Goal: Transaction & Acquisition: Purchase product/service

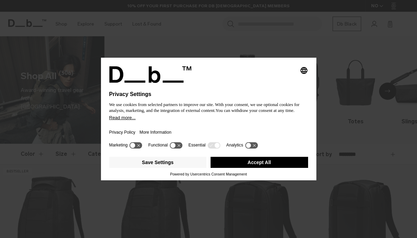
click at [276, 168] on button "Accept All" at bounding box center [260, 162] width 98 height 11
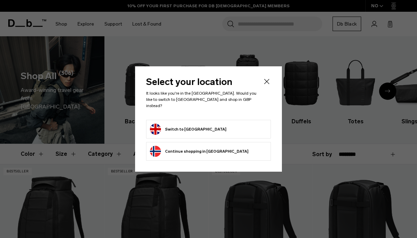
click at [247, 123] on li "Switch to United Kingdom" at bounding box center [208, 129] width 125 height 19
click at [238, 127] on form "Switch to United Kingdom" at bounding box center [208, 128] width 117 height 11
click at [191, 129] on button "Switch to United Kingdom" at bounding box center [188, 128] width 77 height 11
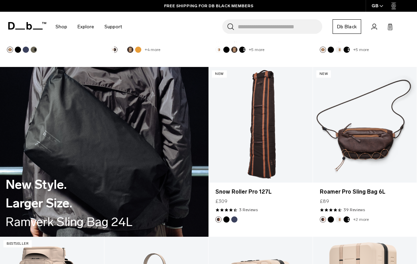
scroll to position [1138, 0]
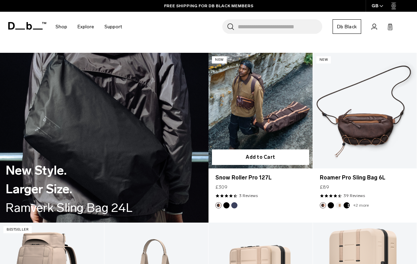
click at [229, 203] on img "Black Out" at bounding box center [227, 205] width 8 height 8
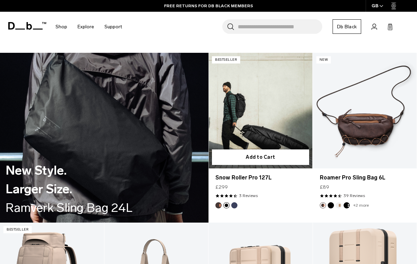
click at [240, 204] on footer at bounding box center [261, 205] width 104 height 6
click at [235, 204] on button "Blue Hour" at bounding box center [234, 205] width 6 height 6
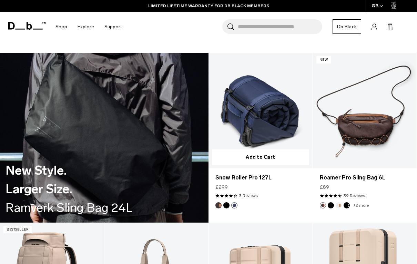
click at [227, 205] on button "Black Out" at bounding box center [226, 205] width 6 height 6
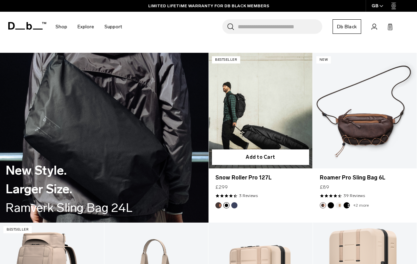
click at [298, 134] on link "Snow Roller Pro 127L Black Out" at bounding box center [261, 111] width 104 height 116
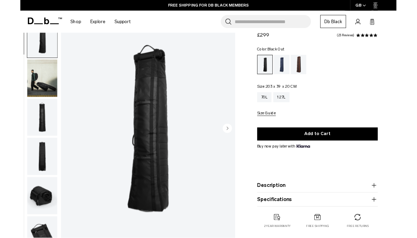
scroll to position [25, 0]
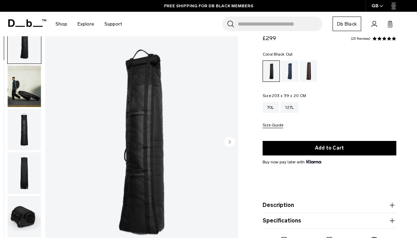
click at [230, 141] on icon "Next slide" at bounding box center [230, 141] width 2 height 3
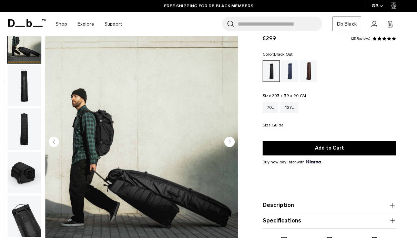
click at [233, 146] on icon "Next slide" at bounding box center [229, 141] width 10 height 10
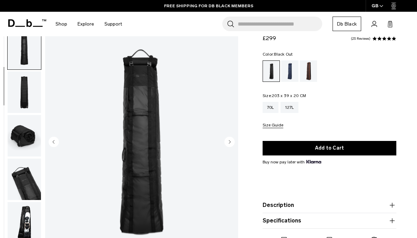
scroll to position [87, 0]
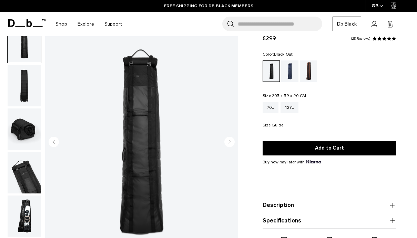
click at [236, 145] on img "3 / 10" at bounding box center [141, 142] width 193 height 241
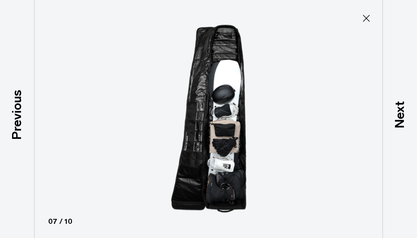
click at [368, 17] on icon at bounding box center [366, 18] width 7 height 7
